Goal: Task Accomplishment & Management: Manage account settings

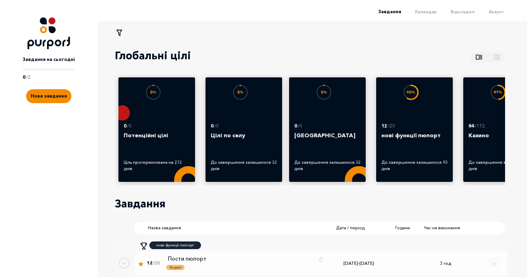
click at [51, 75] on span "0 / 2" at bounding box center [49, 77] width 52 height 7
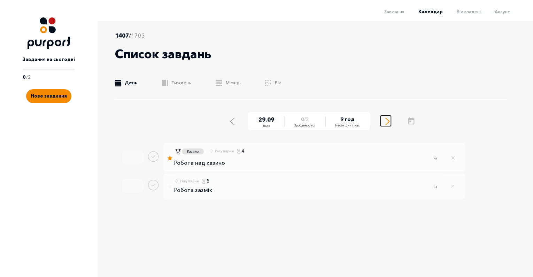
click at [386, 121] on icon "Select next day" at bounding box center [387, 121] width 4 height 7
click at [234, 120] on div "Select previous day" at bounding box center [230, 120] width 6 height 9
click at [228, 121] on div "Select previous day" at bounding box center [230, 120] width 6 height 9
click at [155, 155] on button "Done task" at bounding box center [153, 156] width 10 height 10
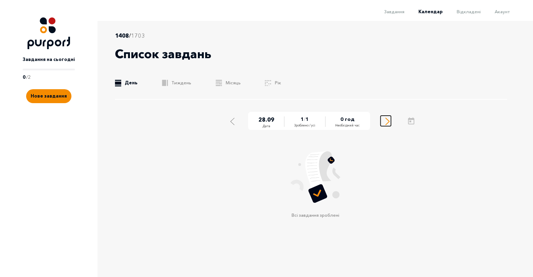
click at [383, 118] on button "Select next day" at bounding box center [385, 121] width 10 height 10
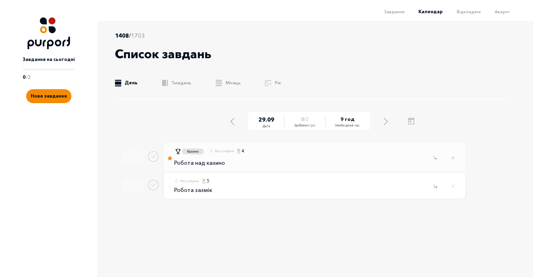
click at [194, 192] on p "Робота зазмік" at bounding box center [193, 190] width 38 height 6
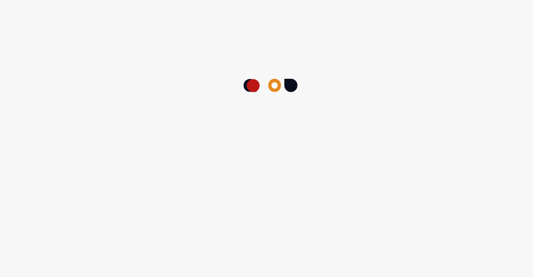
select select "5"
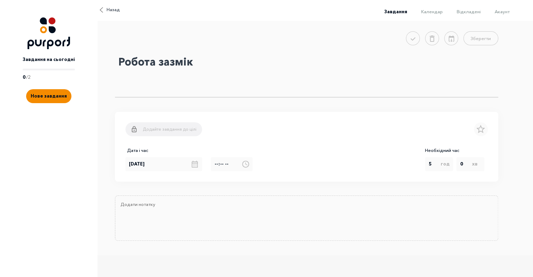
click at [178, 66] on textarea "Робота зазмік" at bounding box center [306, 74] width 383 height 45
click at [122, 63] on textarea "Робота зазмік" at bounding box center [306, 74] width 383 height 45
type textarea "p"
type textarea "затрекати години"
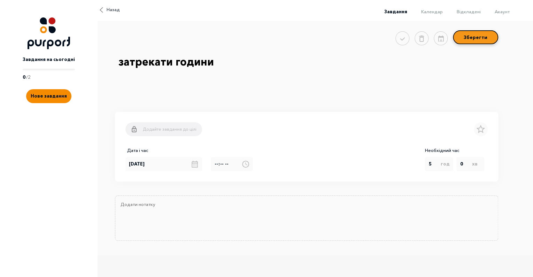
click at [473, 40] on button "Зберегти" at bounding box center [475, 37] width 45 height 14
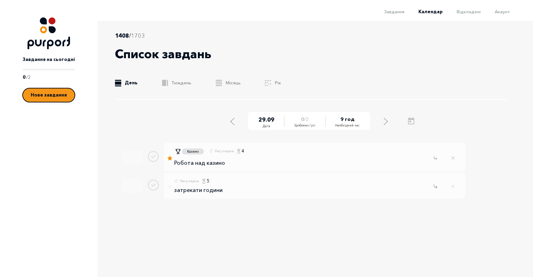
click at [45, 98] on span "Нове завдання" at bounding box center [49, 95] width 36 height 6
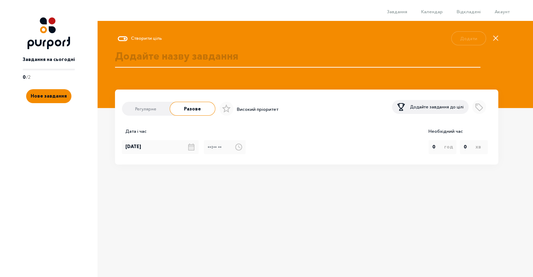
click at [147, 116] on label "Регулярне" at bounding box center [145, 109] width 49 height 14
click at [122, 110] on input "Регулярне" at bounding box center [122, 110] width 0 height 0
type input "true"
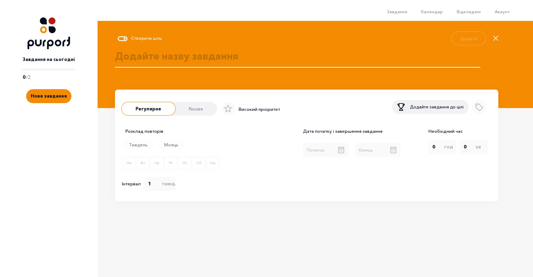
click at [178, 113] on label "Разове" at bounding box center [196, 109] width 42 height 14
click at [175, 110] on input "Разове" at bounding box center [175, 110] width 0 height 0
radio input "radio"
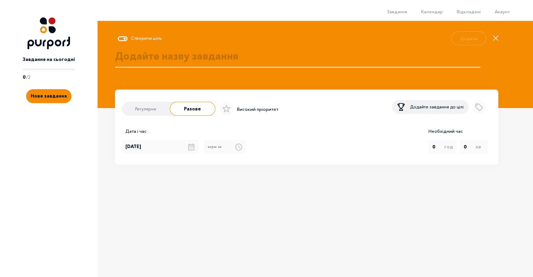
click at [163, 56] on textarea at bounding box center [297, 64] width 365 height 30
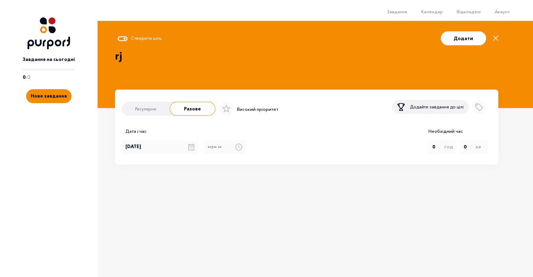
type textarea "r"
type textarea "концерт в [GEOGRAPHIC_DATA]"
click at [135, 150] on input "[DATE]" at bounding box center [160, 147] width 77 height 14
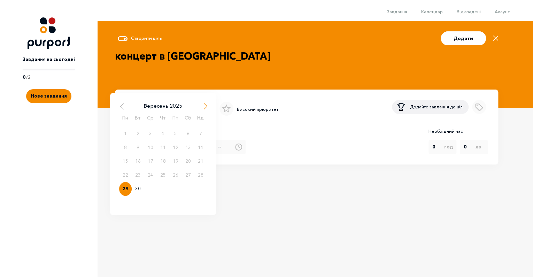
click at [206, 110] on span "Next Month" at bounding box center [205, 106] width 7 height 7
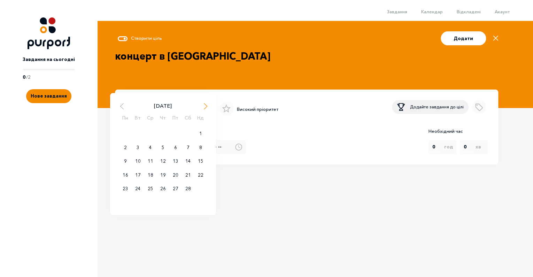
click at [206, 110] on span "Next Month" at bounding box center [205, 106] width 7 height 7
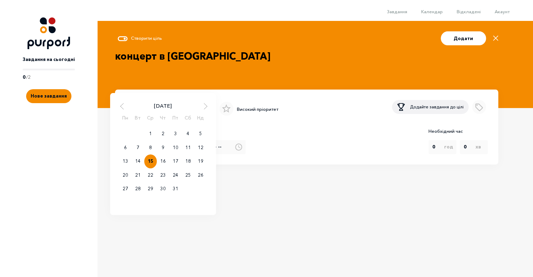
click at [152, 164] on div "15" at bounding box center [150, 161] width 13 height 14
type input "[DATE]"
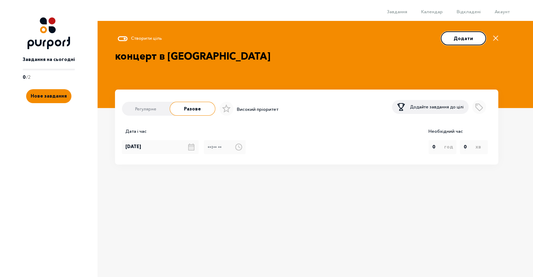
click at [479, 35] on button "Додати" at bounding box center [463, 38] width 45 height 14
type input "[DATE]"
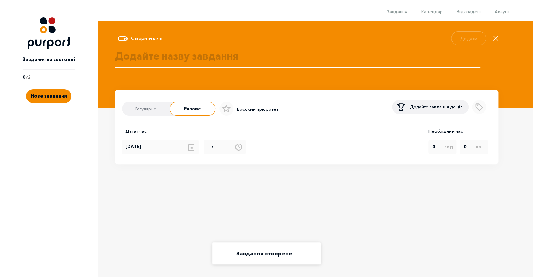
click at [37, 78] on span "0 / 2" at bounding box center [49, 77] width 52 height 7
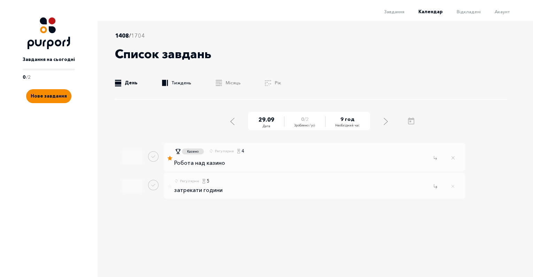
click at [185, 83] on link ".b{fill:#F48B00;} Тиждень" at bounding box center [176, 82] width 29 height 7
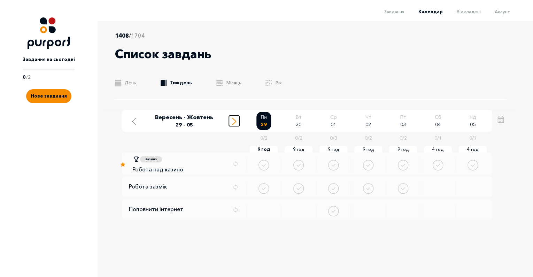
click at [234, 118] on icon "Move to next week" at bounding box center [234, 121] width 4 height 7
click at [235, 118] on icon "Move to next week" at bounding box center [234, 121] width 4 height 7
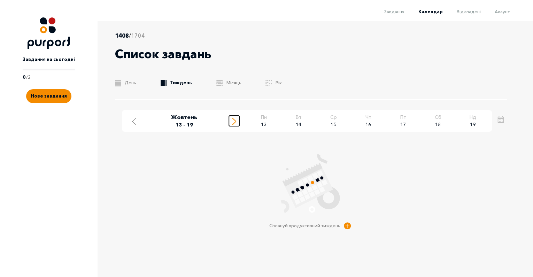
click at [235, 120] on icon "Move to next week" at bounding box center [234, 121] width 4 height 7
click at [235, 119] on icon "Move to next week" at bounding box center [234, 121] width 4 height 7
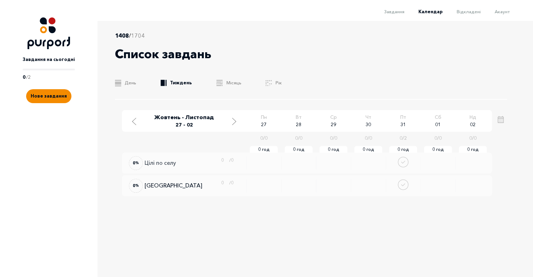
click at [164, 164] on p "Цілі по селу" at bounding box center [160, 163] width 31 height 7
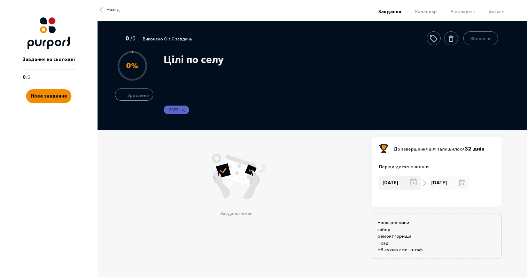
click at [399, 190] on input "[DATE]" at bounding box center [400, 183] width 42 height 14
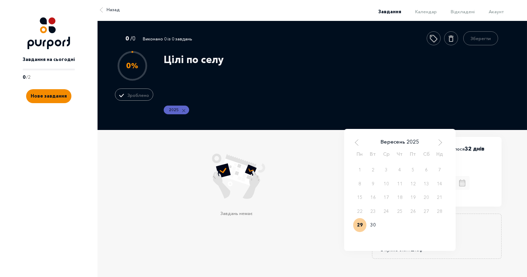
click at [445, 146] on div "Вересень 2025" at bounding box center [399, 142] width 93 height 8
click at [439, 145] on span "Next Month" at bounding box center [440, 142] width 7 height 7
click at [439, 144] on div "[DATE]" at bounding box center [399, 142] width 89 height 8
click at [485, 186] on div "[DATE] [DATE] Пн Вт Ср Чт Пт Сб Нд 1 2 3 4 5 6 7 8 9 10 11 12 13 14 15 16 17 18…" at bounding box center [437, 183] width 116 height 14
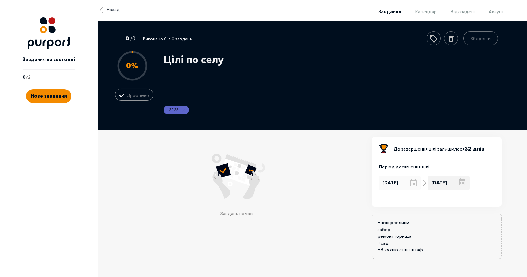
click at [455, 184] on input "[DATE]" at bounding box center [449, 183] width 42 height 14
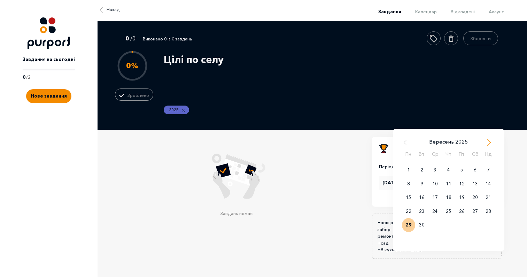
click at [490, 146] on span "Next Month" at bounding box center [489, 142] width 7 height 7
click at [491, 146] on span "Next Month" at bounding box center [489, 142] width 7 height 7
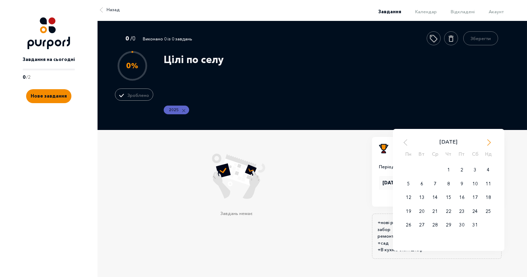
click at [491, 146] on span "Next Month" at bounding box center [489, 142] width 7 height 7
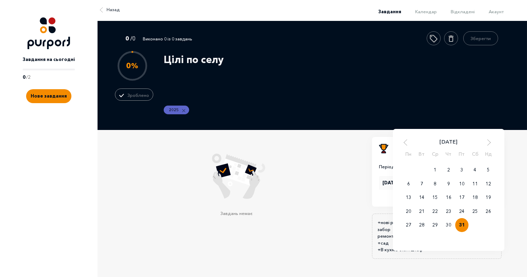
click at [458, 232] on div "31" at bounding box center [461, 225] width 13 height 14
type input "[DATE]"
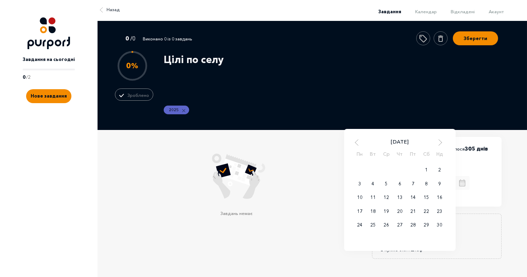
click at [403, 190] on input "[DATE]" at bounding box center [400, 183] width 42 height 14
click at [443, 146] on span "Next Month" at bounding box center [440, 142] width 7 height 7
click at [441, 146] on span "Next Month" at bounding box center [440, 142] width 7 height 7
click at [437, 177] on div "1" at bounding box center [439, 170] width 13 height 14
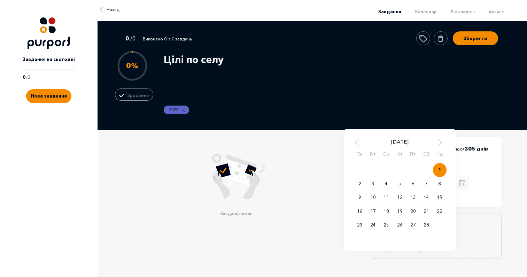
type input "[DATE]"
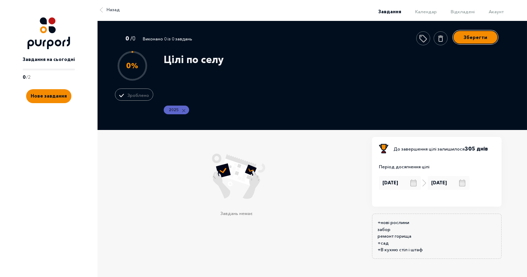
click at [473, 42] on button "Зберегти" at bounding box center [475, 37] width 45 height 14
